Goal: Feedback & Contribution: Submit feedback/report problem

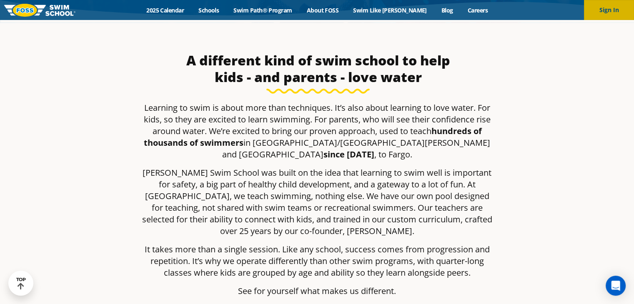
scroll to position [44, 0]
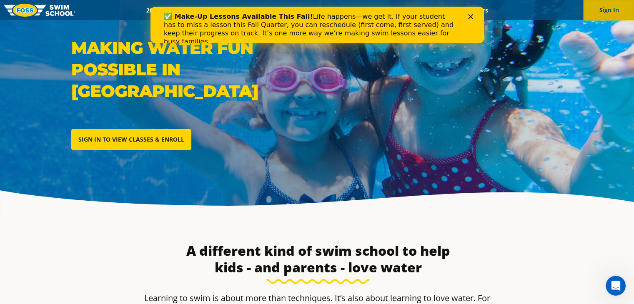
click at [614, 9] on button "Sign In" at bounding box center [609, 10] width 50 height 20
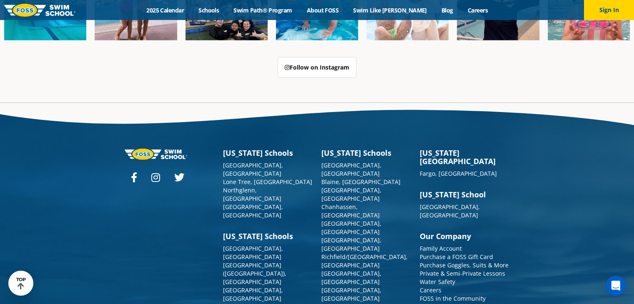
scroll to position [2119, 0]
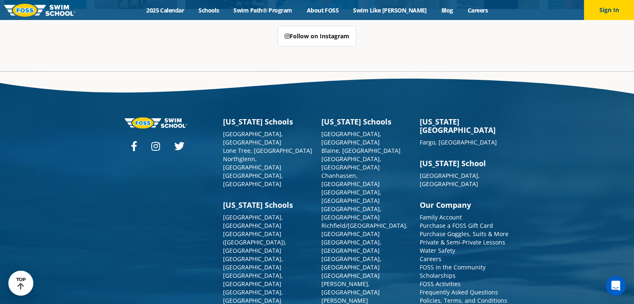
click at [440, 304] on link "Contact Us" at bounding box center [435, 309] width 30 height 8
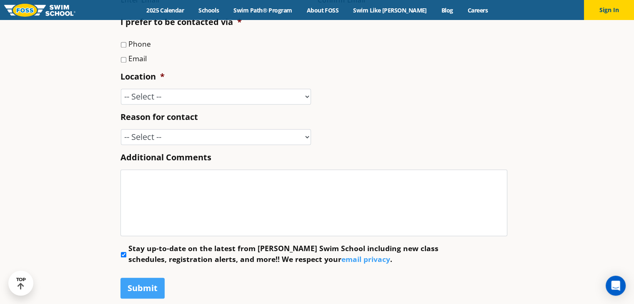
scroll to position [375, 0]
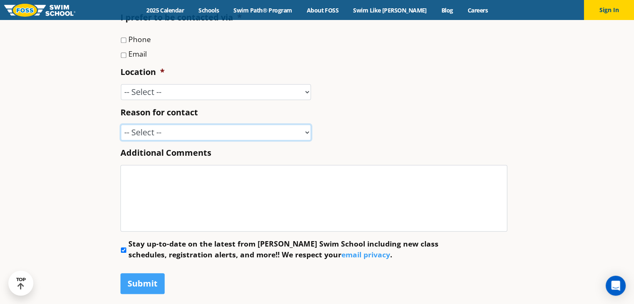
click at [306, 132] on select "-- Select -- Enrollment issue Program question What level is best for my child?…" at bounding box center [216, 133] width 190 height 16
click at [490, 123] on li "Reason for contact -- Select -- Enrollment issue Program question What level is…" at bounding box center [318, 124] width 394 height 34
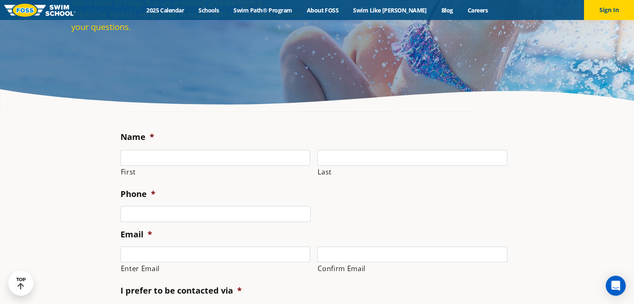
scroll to position [103, 0]
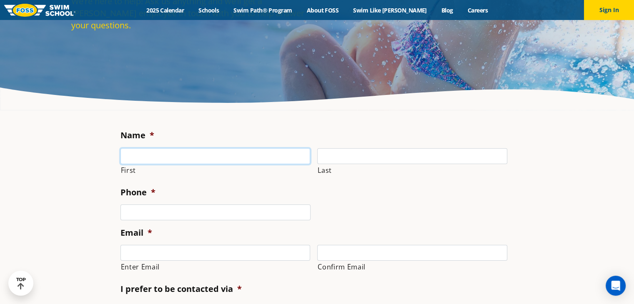
click at [264, 161] on input "First" at bounding box center [216, 156] width 190 height 16
type input "Shannon"
type input "Bacon"
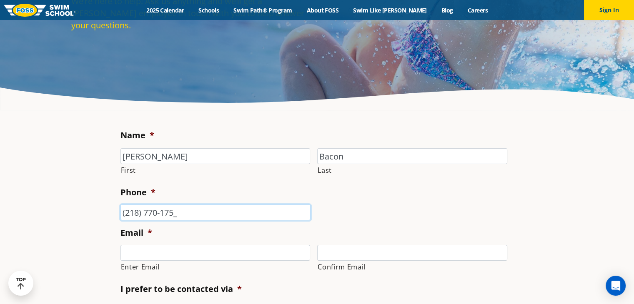
type input "(218) 770-1757"
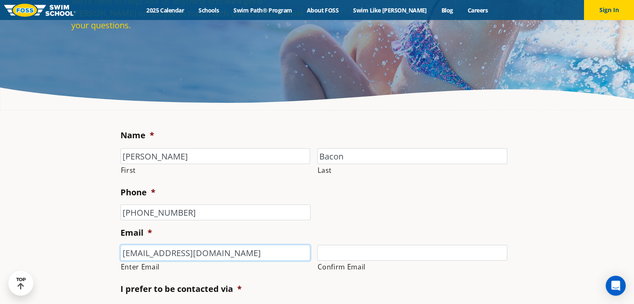
type input "sibacon10@gmail.com"
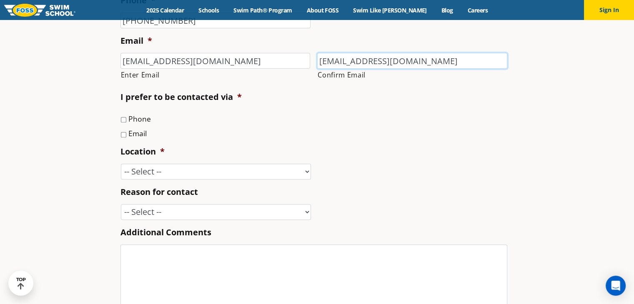
scroll to position [299, 0]
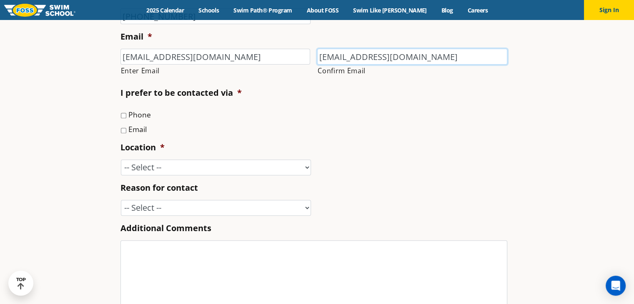
type input "sibacon10@gmail.com"
click at [125, 129] on input "Email" at bounding box center [123, 130] width 5 height 5
checkbox input "true"
click at [126, 115] on li "Phone" at bounding box center [318, 114] width 394 height 12
click at [125, 114] on input "Phone" at bounding box center [123, 115] width 5 height 5
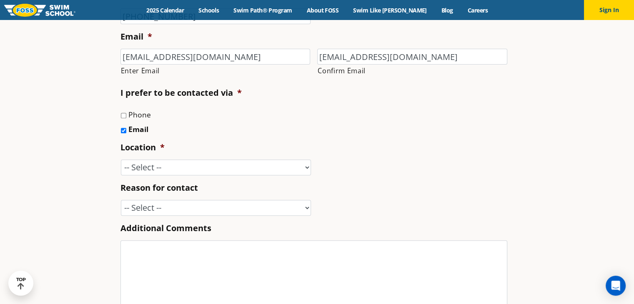
checkbox input "true"
click at [169, 169] on select "-- Select -- Ankeny, IA Apple Valley Blaine, MN Burnsville, MN Ballwin, MO Boli…" at bounding box center [216, 168] width 190 height 16
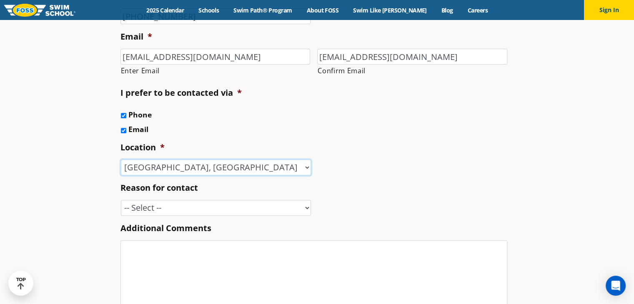
click at [121, 160] on select "-- Select -- Ankeny, IA Apple Valley Blaine, MN Burnsville, MN Ballwin, MO Boli…" at bounding box center [216, 168] width 190 height 16
click at [304, 169] on select "-- Select -- Ankeny, IA Apple Valley Blaine, MN Burnsville, MN Ballwin, MO Boli…" at bounding box center [216, 168] width 190 height 16
select select "FAR"
click at [121, 160] on select "-- Select -- Ankeny, IA Apple Valley Blaine, MN Burnsville, MN Ballwin, MO Boli…" at bounding box center [216, 168] width 190 height 16
click at [259, 138] on ul "Name * Shannon First Bacon Last Phone * (218) 770-1757 Email * sibacon10@gmail.…" at bounding box center [318, 134] width 394 height 403
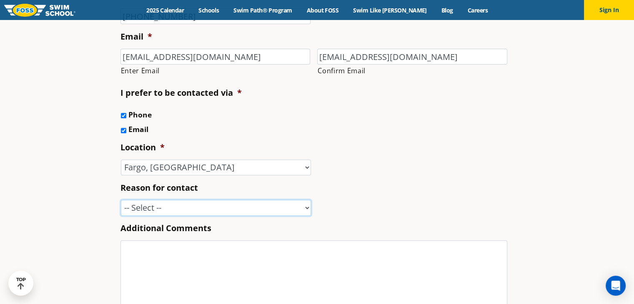
click at [184, 214] on select "-- Select -- Enrollment issue Program question What level is best for my child?…" at bounding box center [216, 208] width 190 height 16
select select "Program question"
click at [121, 200] on select "-- Select -- Enrollment issue Program question What level is best for my child?…" at bounding box center [216, 208] width 190 height 16
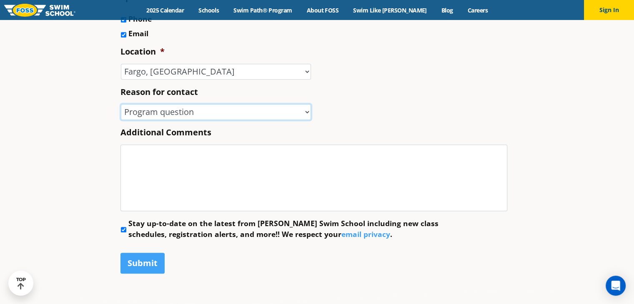
scroll to position [391, 0]
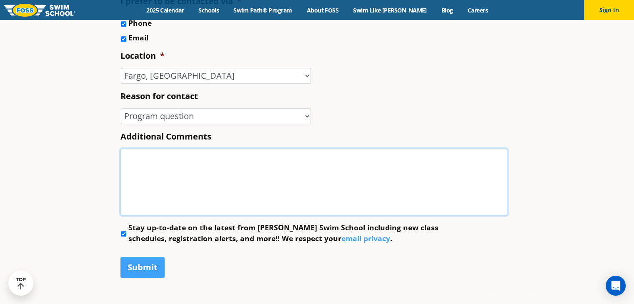
click at [470, 192] on textarea "Additional Comments" at bounding box center [314, 182] width 387 height 67
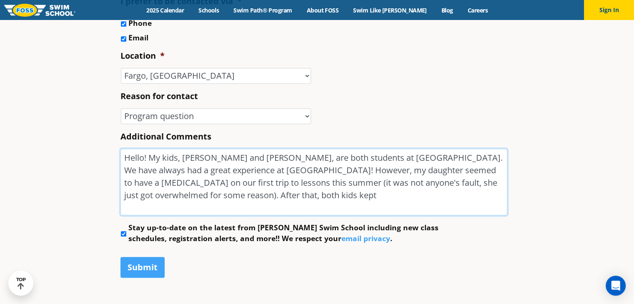
click at [311, 169] on textarea "Hello! My kids, Amelia Bacon Bergman and Theodore Bacon Bergman, are both stude…" at bounding box center [314, 182] width 387 height 67
drag, startPoint x: 352, startPoint y: 196, endPoint x: 308, endPoint y: 171, distance: 49.7
click at [308, 171] on textarea "Hello! My kids, Amelia Bacon Bergman and Theodore Bacon Bergman, are both stude…" at bounding box center [314, 182] width 387 height 67
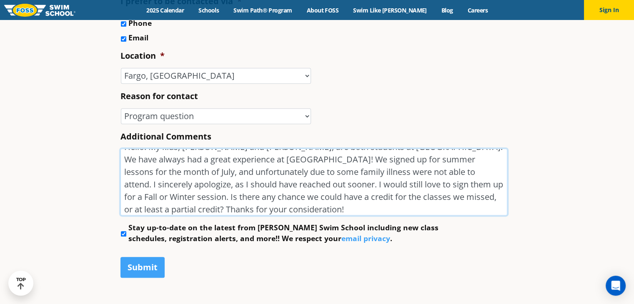
scroll to position [3, 0]
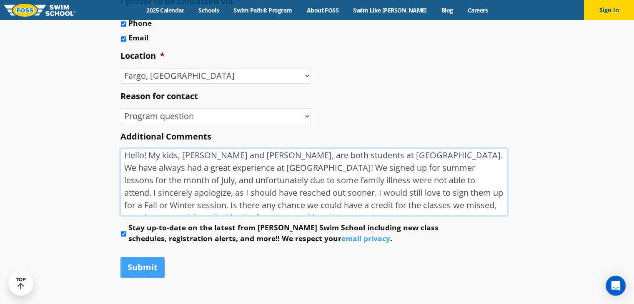
click at [251, 180] on textarea "Hello! My kids, Amelia Bacon Bergman and Theodore Bacon Bergman, are both stude…" at bounding box center [314, 182] width 387 height 67
click at [359, 181] on textarea "Hello! My kids, Amelia Bacon Bergman and Theodore Bacon Bergman, are both stude…" at bounding box center [314, 182] width 387 height 67
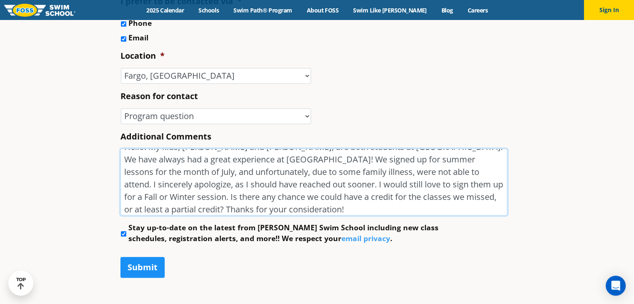
type textarea "Hello! My kids, Amelia Bacon Bergman and Theodore Bacon Bergman, are both stude…"
click at [146, 269] on input "Submit" at bounding box center [143, 267] width 44 height 21
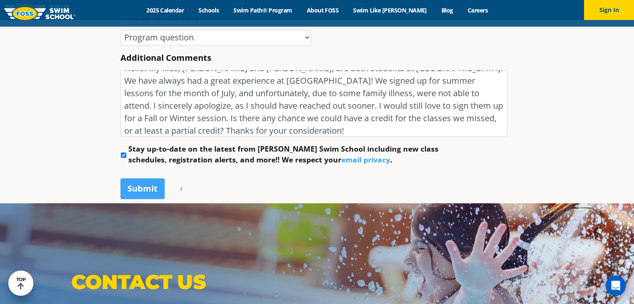
scroll to position [455, 0]
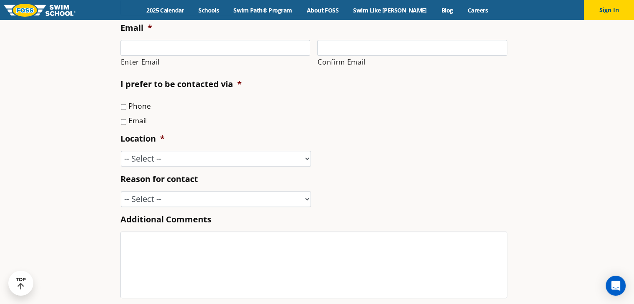
scroll to position [311, 0]
